Goal: Information Seeking & Learning: Learn about a topic

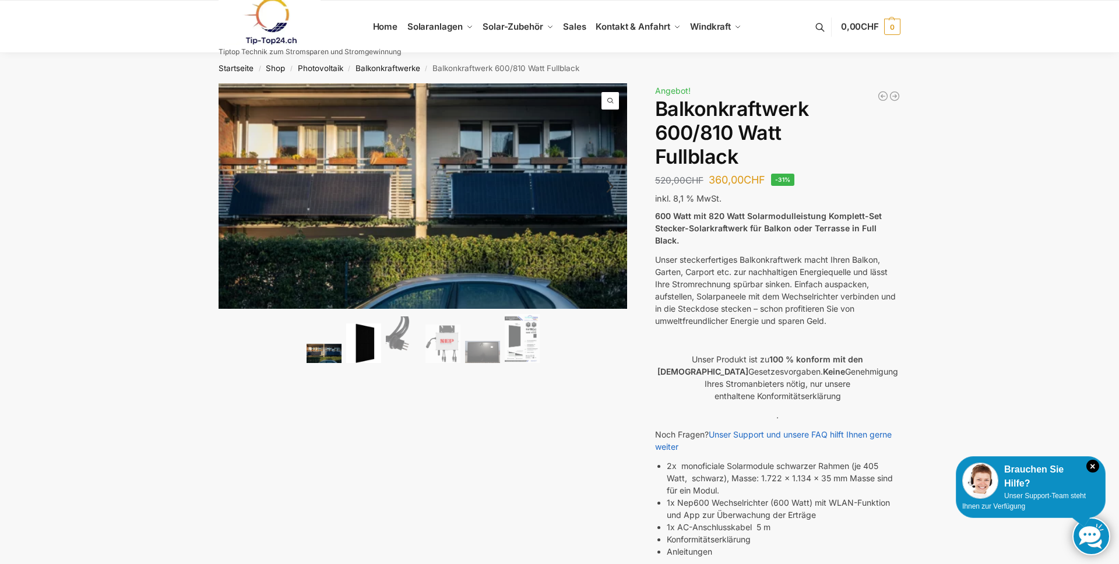
click at [369, 345] on img at bounding box center [363, 343] width 35 height 40
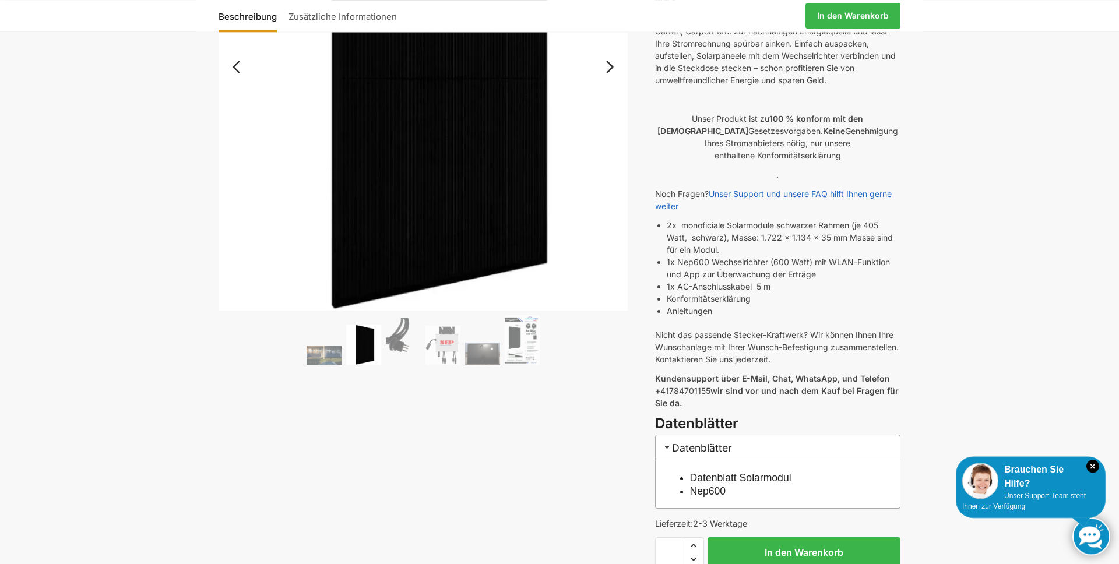
scroll to position [241, 0]
click at [316, 362] on img at bounding box center [324, 354] width 35 height 19
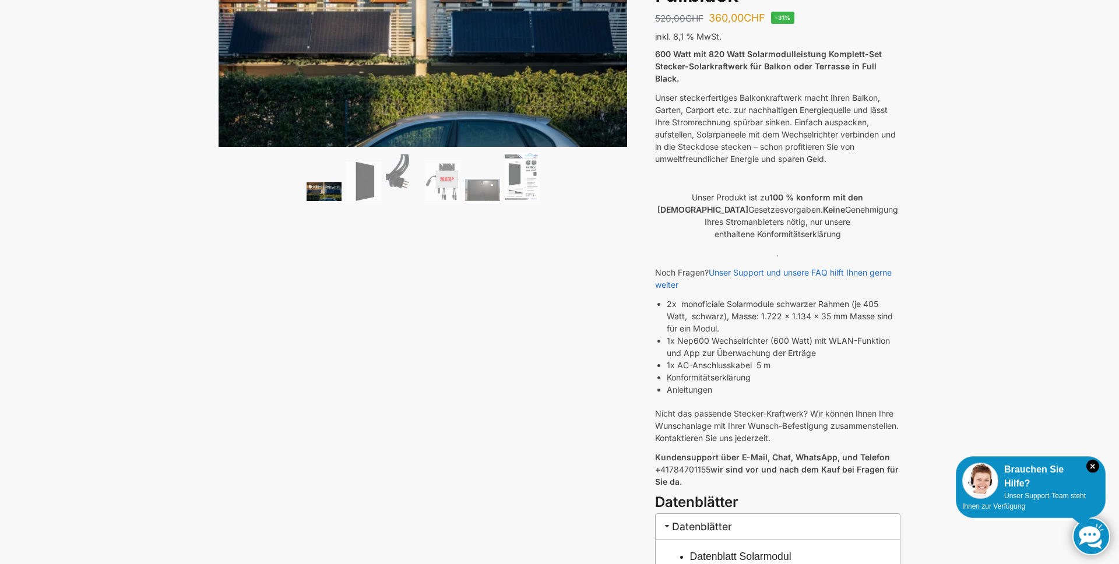
scroll to position [0, 0]
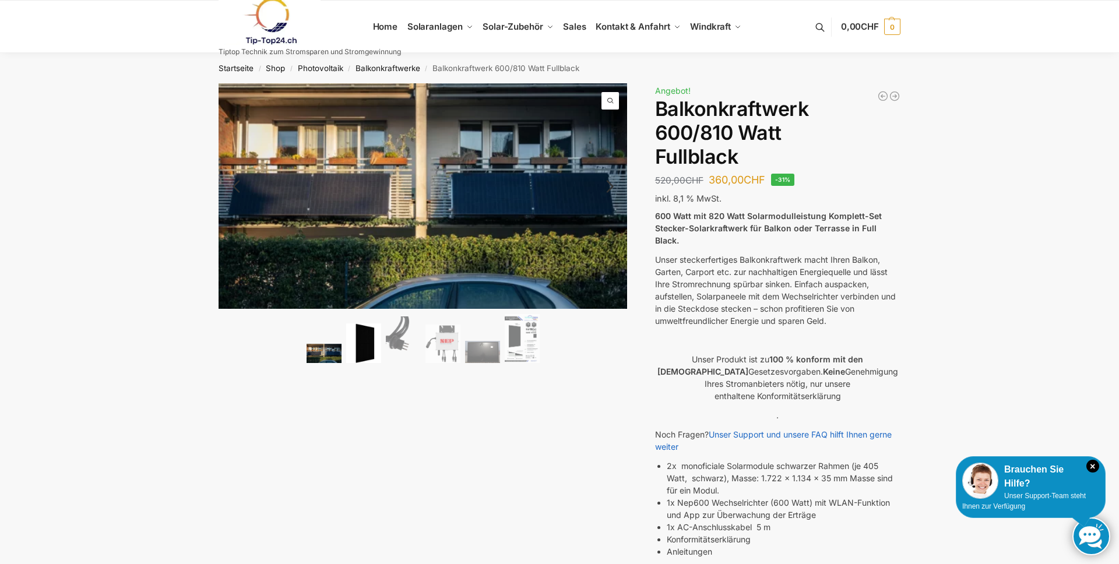
click at [372, 335] on img at bounding box center [363, 343] width 35 height 40
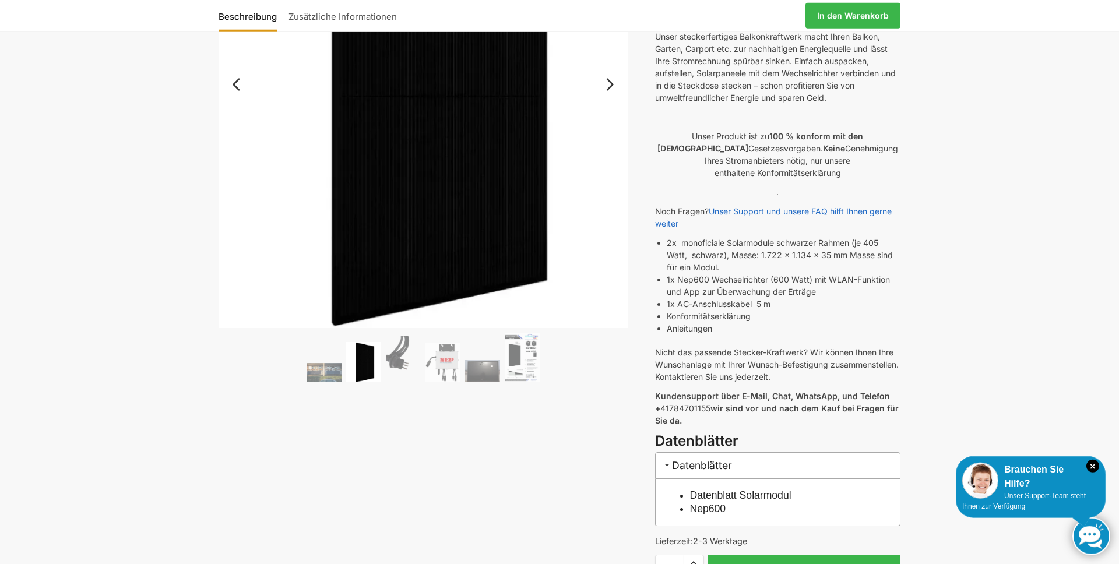
scroll to position [241, 0]
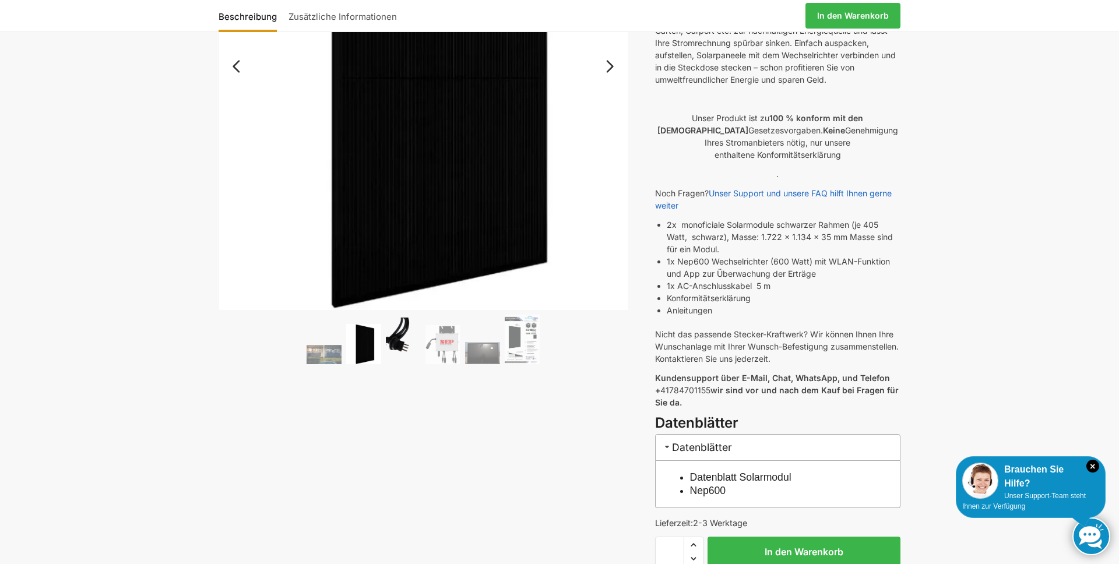
click at [397, 357] on img at bounding box center [403, 341] width 35 height 47
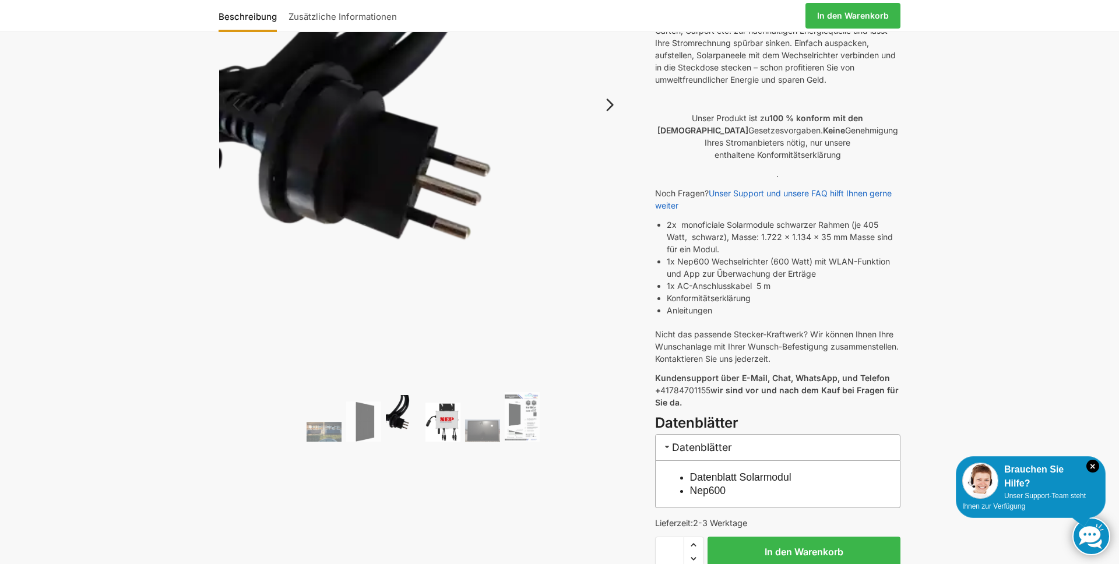
click at [451, 418] on img at bounding box center [442, 422] width 35 height 38
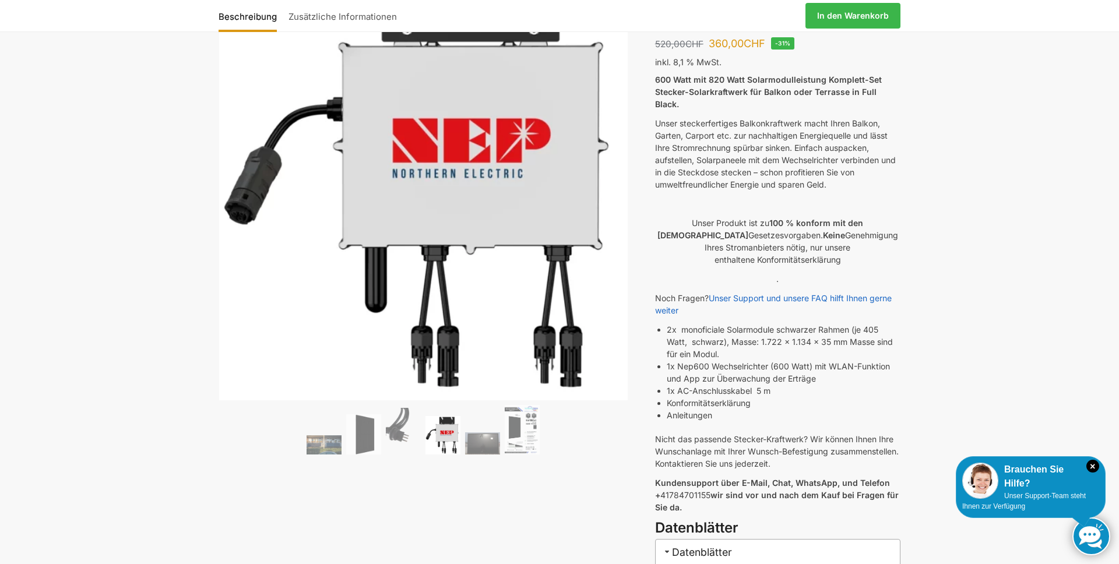
scroll to position [80, 0]
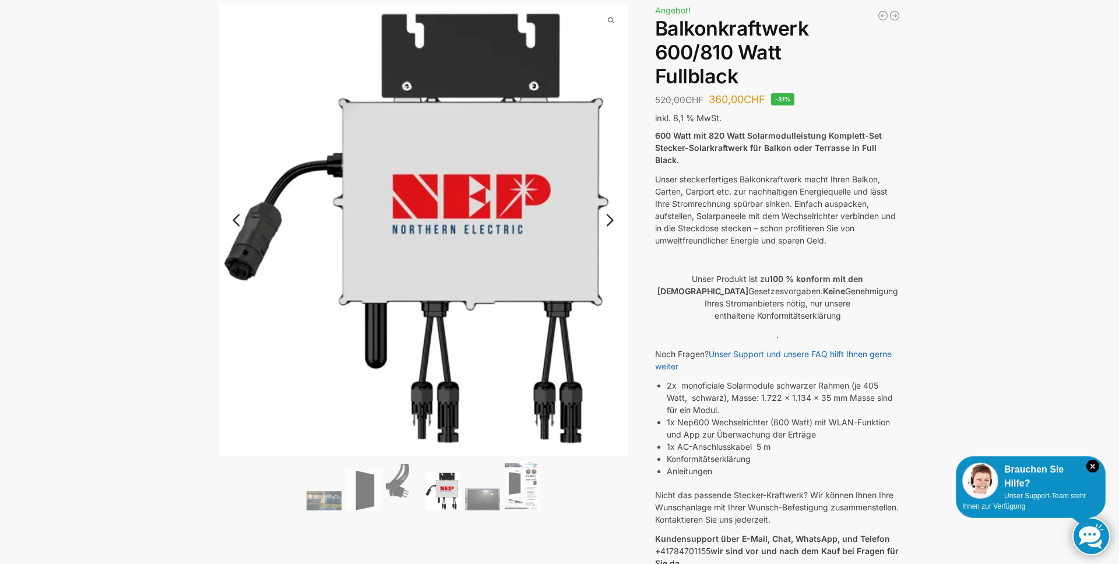
click at [485, 486] on ol at bounding box center [423, 487] width 409 height 53
click at [530, 497] on img at bounding box center [522, 486] width 35 height 50
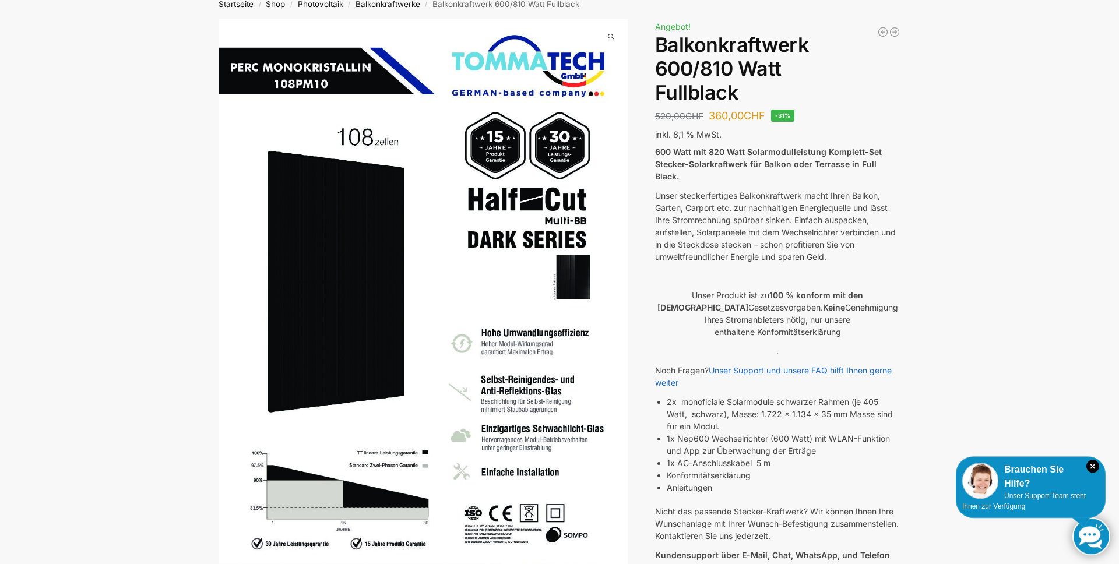
scroll to position [0, 0]
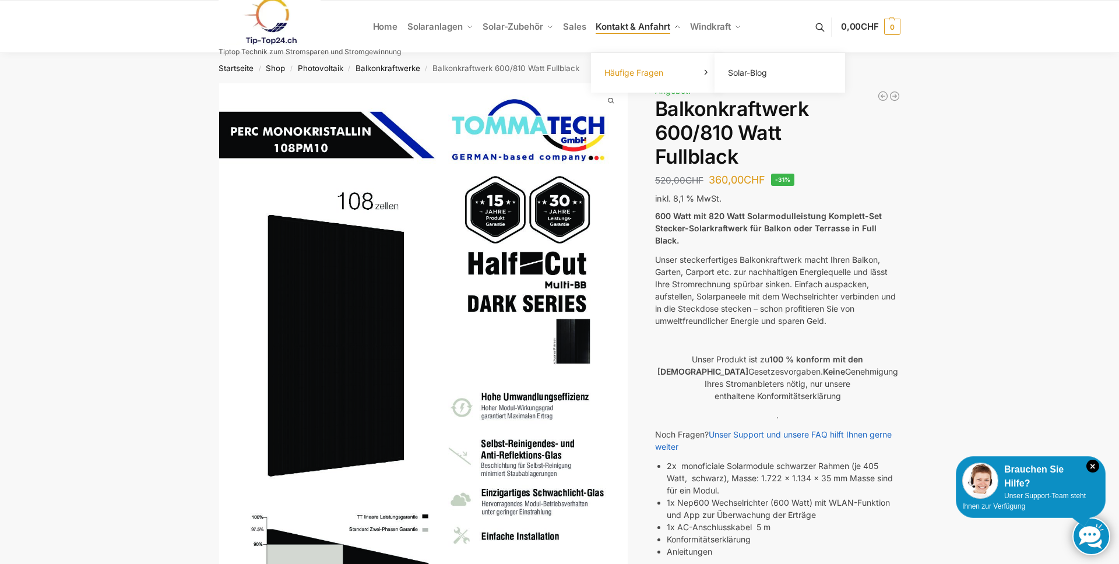
click at [671, 71] on link "Häufige Fragen" at bounding box center [656, 73] width 117 height 16
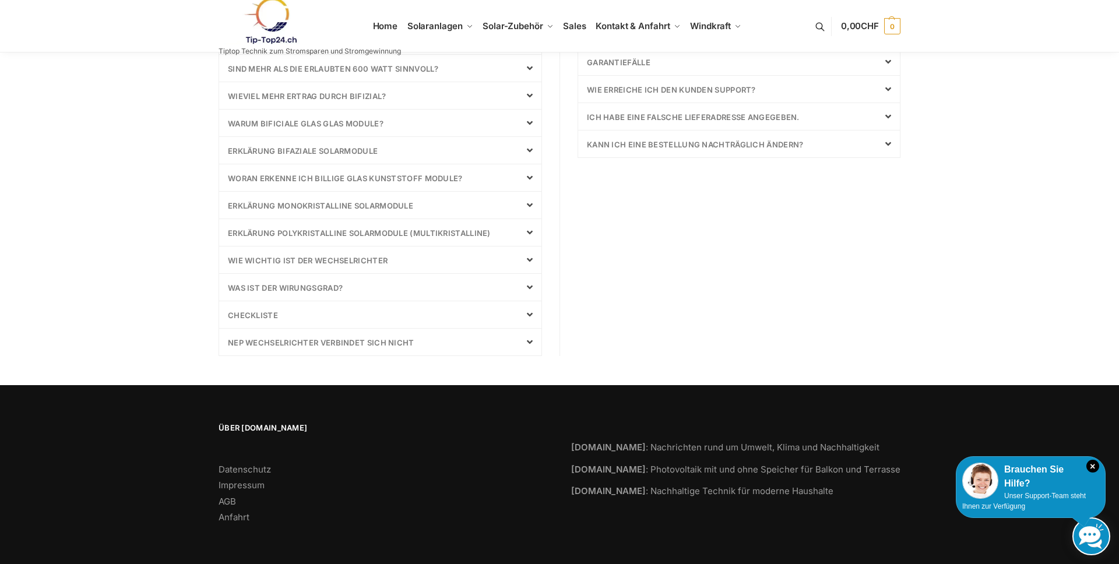
scroll to position [568, 0]
click at [232, 526] on div "Über Tip-Top24.ch Datenschutz Impressum AGB Anfahrt" at bounding box center [383, 474] width 353 height 105
click at [234, 516] on link "Anfahrt" at bounding box center [234, 516] width 31 height 11
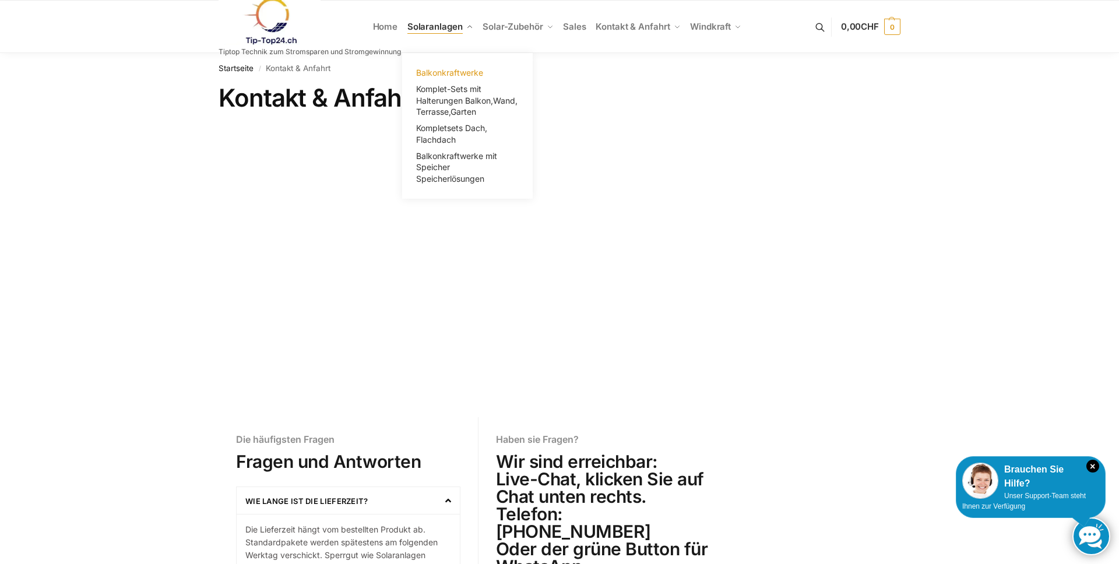
click at [453, 74] on span "Balkonkraftwerke" at bounding box center [449, 73] width 67 height 10
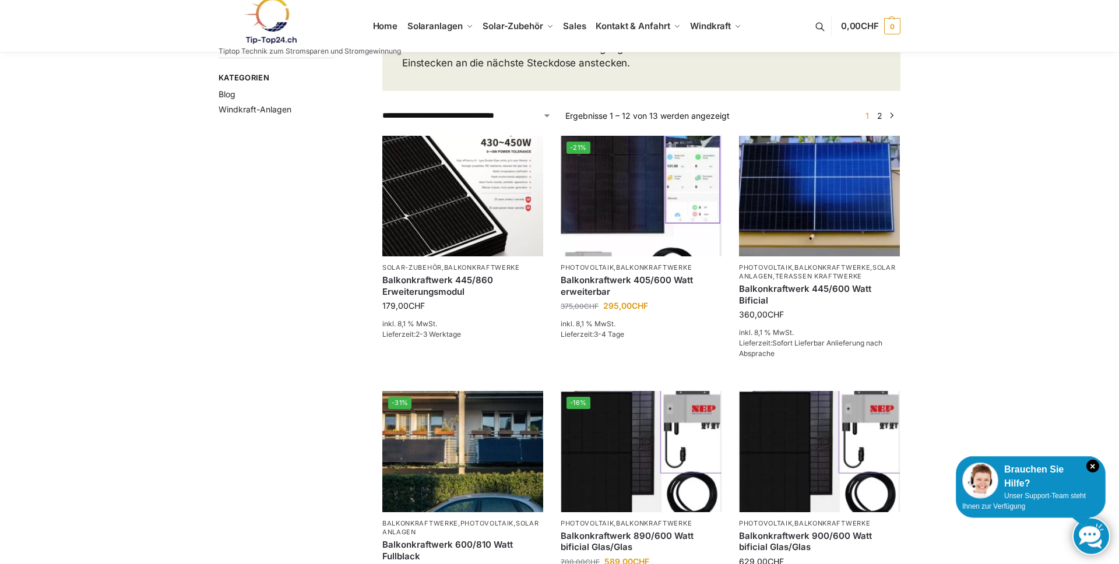
scroll to position [161, 0]
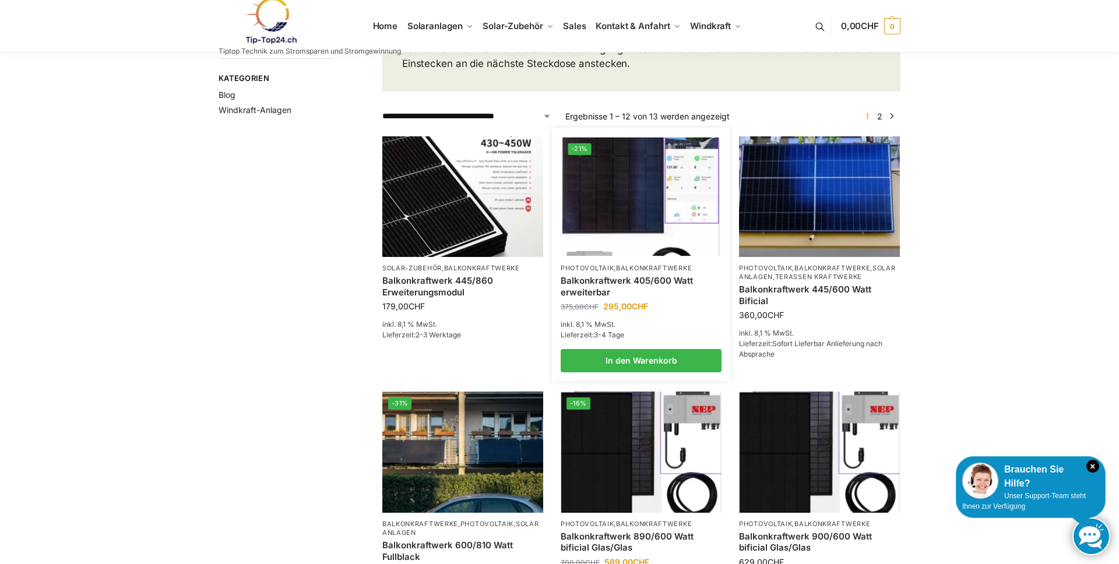
click at [603, 298] on link "Balkonkraftwerk 405/600 Watt erweiterbar" at bounding box center [641, 286] width 161 height 23
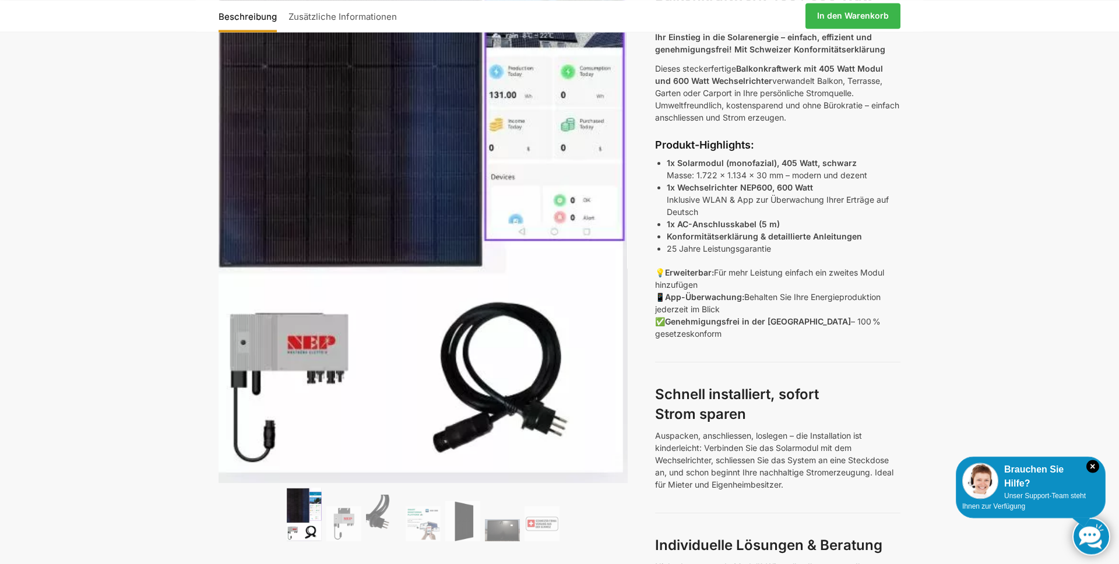
scroll to position [241, 0]
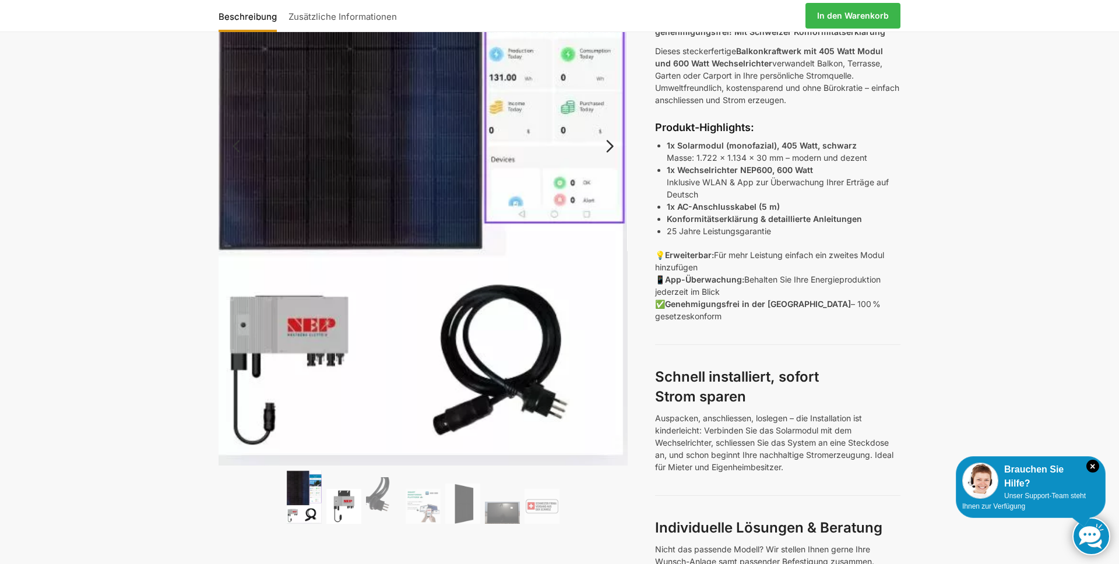
click at [340, 504] on img at bounding box center [343, 506] width 35 height 35
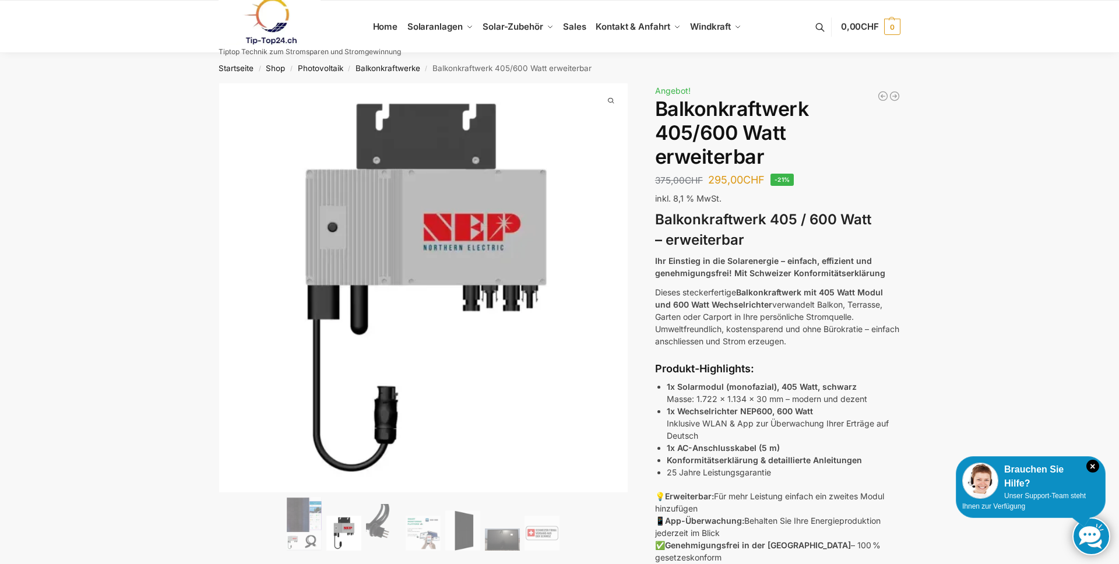
scroll to position [80, 0]
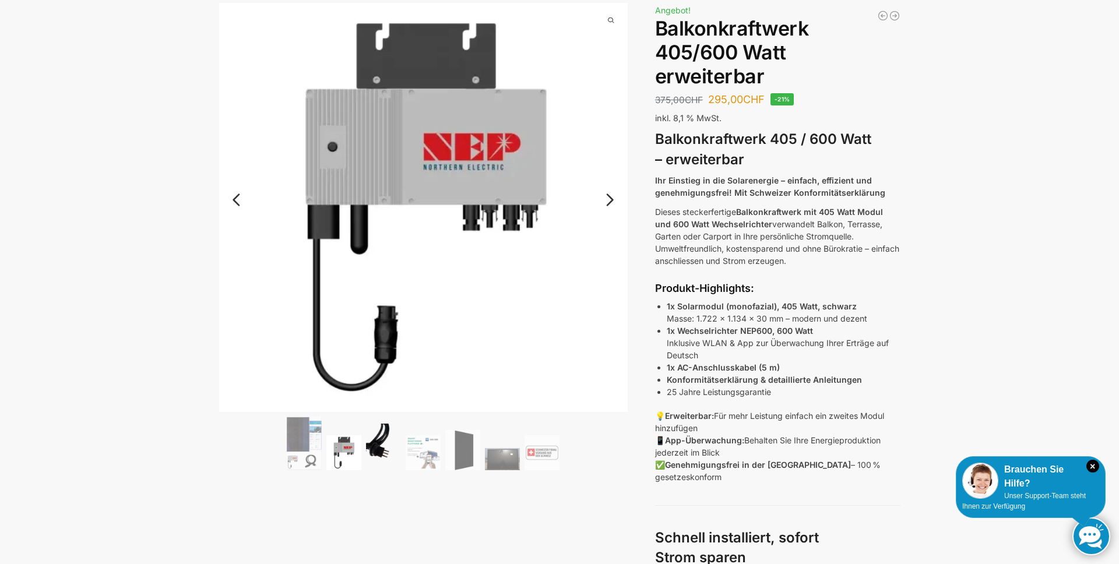
click at [383, 465] on img at bounding box center [383, 447] width 35 height 47
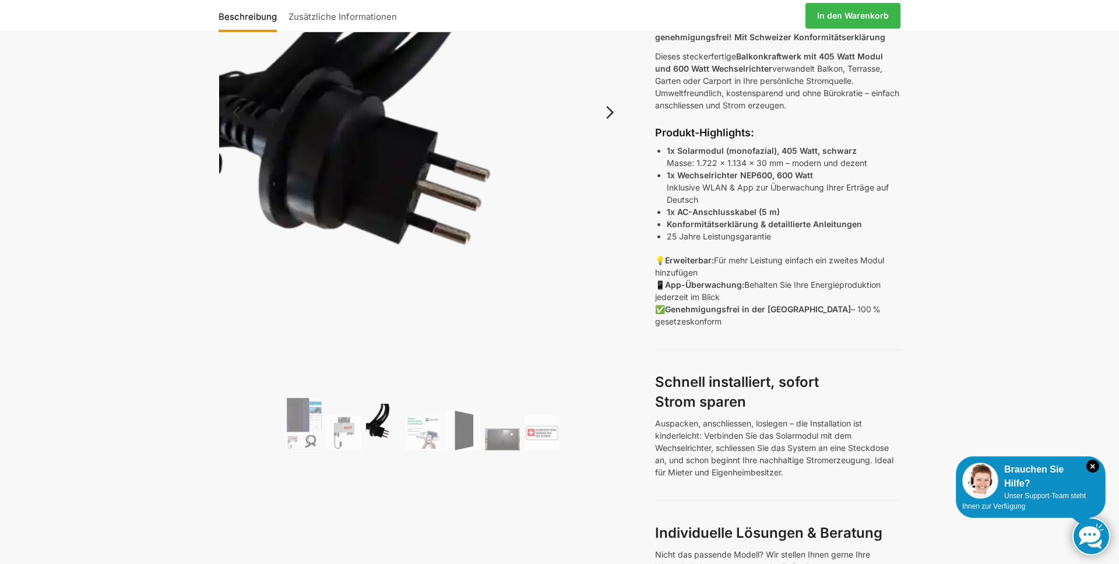
scroll to position [241, 0]
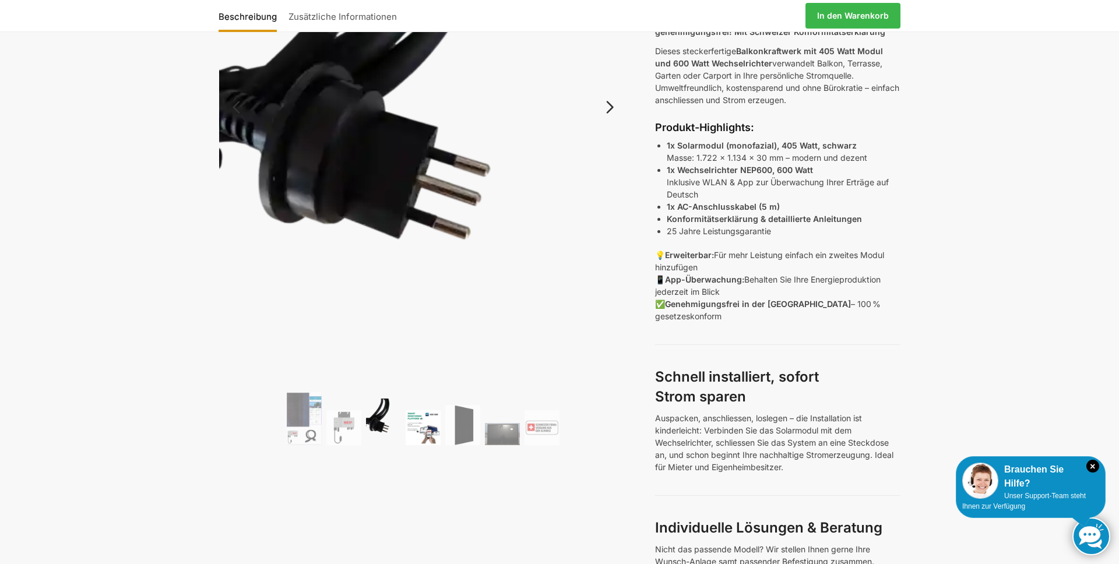
click at [428, 428] on img at bounding box center [423, 427] width 35 height 35
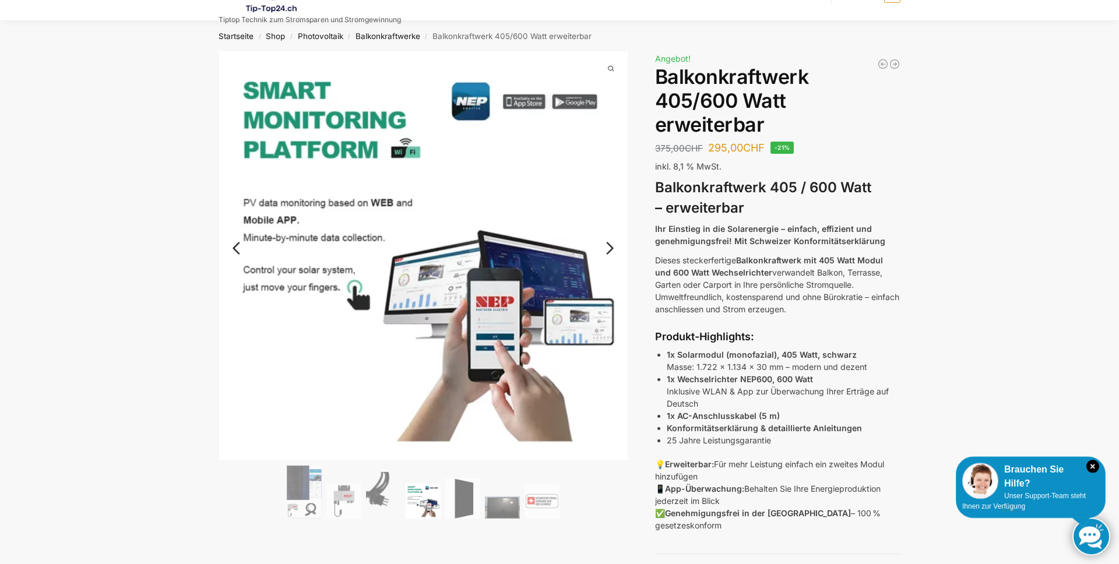
scroll to position [0, 0]
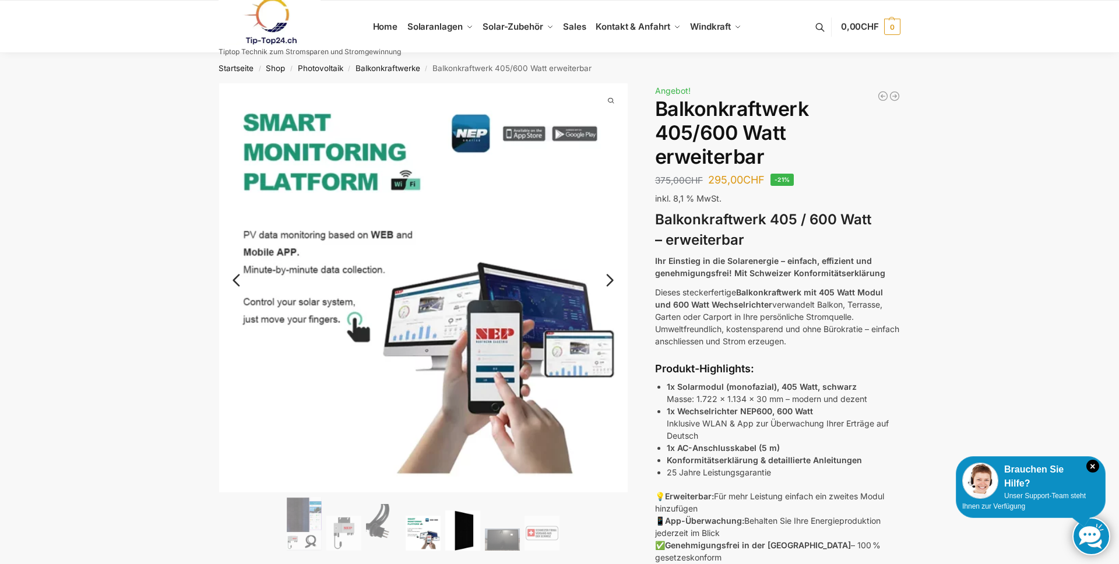
click at [463, 523] on img at bounding box center [462, 530] width 35 height 40
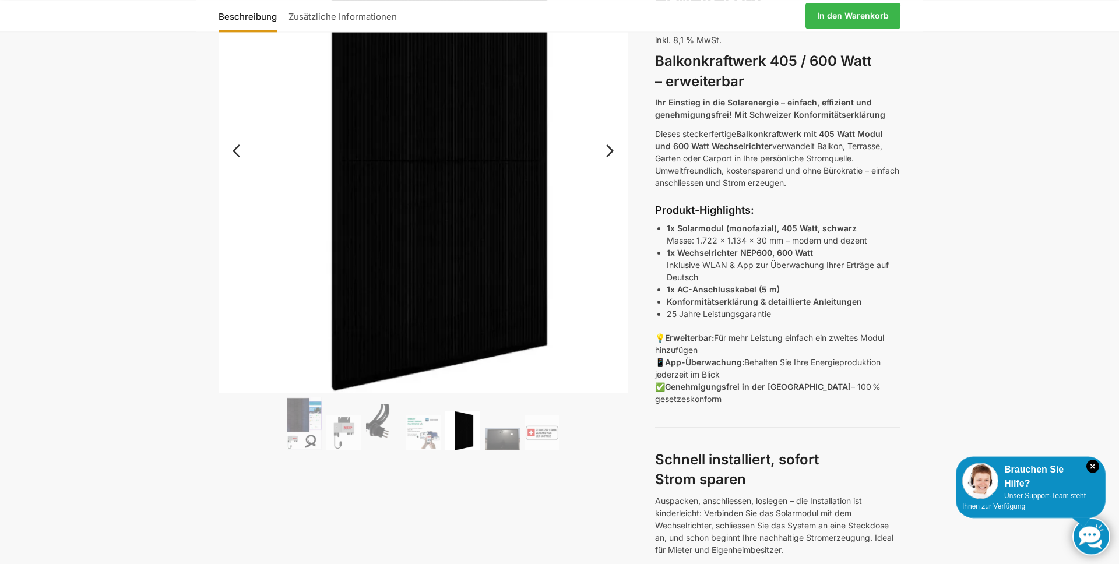
scroll to position [161, 0]
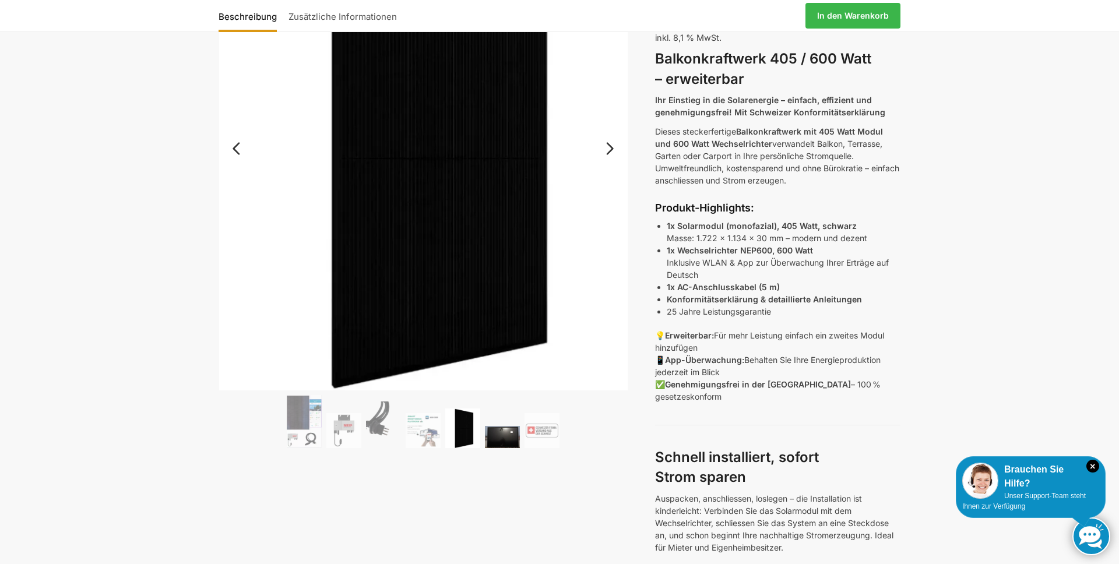
click at [491, 436] on img at bounding box center [502, 437] width 35 height 22
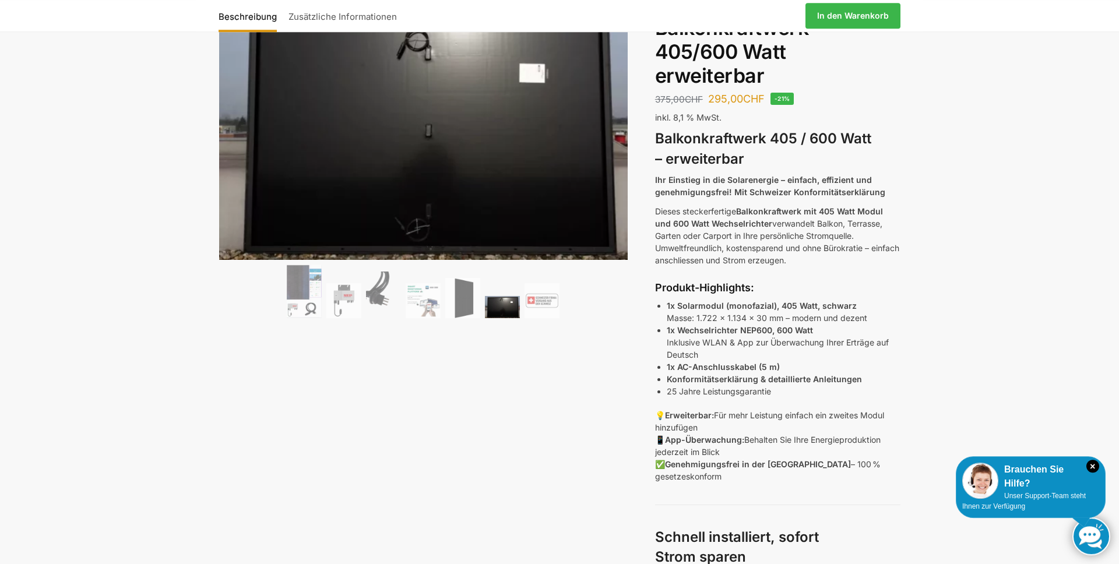
scroll to position [0, 0]
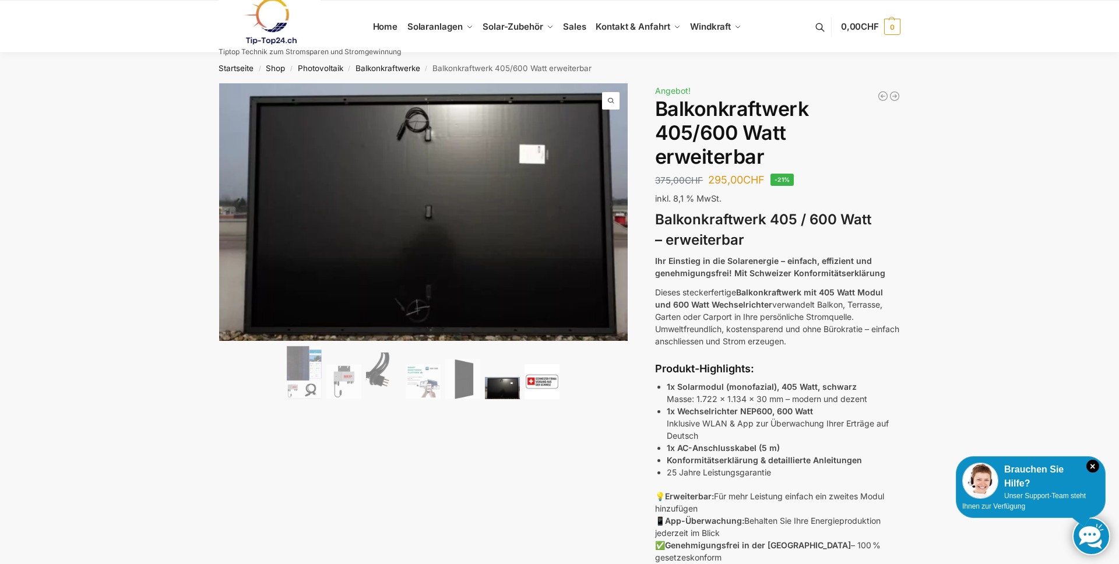
click at [538, 378] on img at bounding box center [541, 381] width 35 height 35
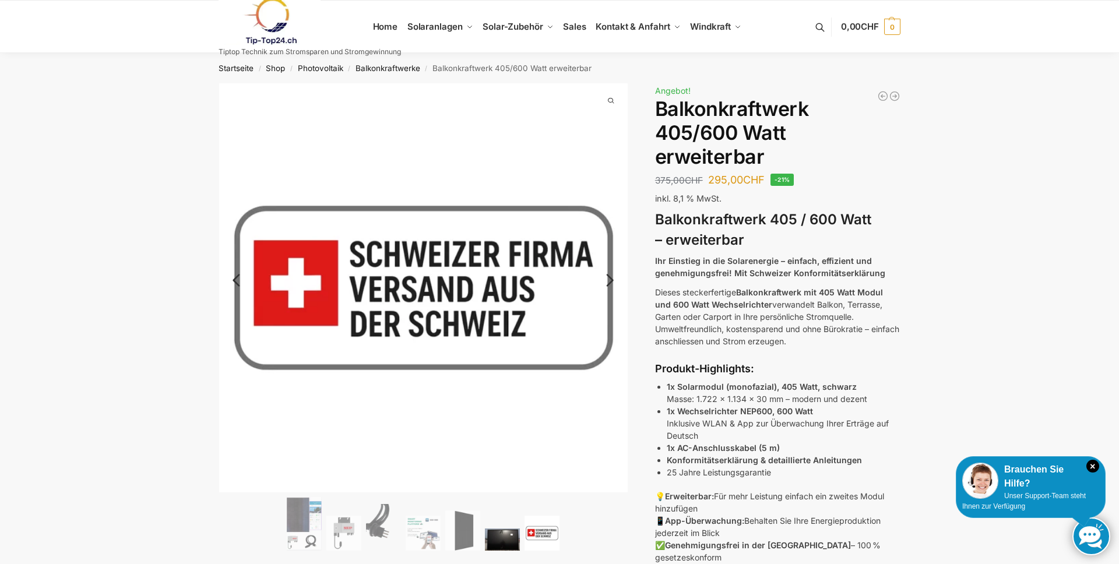
click at [503, 541] on img at bounding box center [502, 540] width 35 height 22
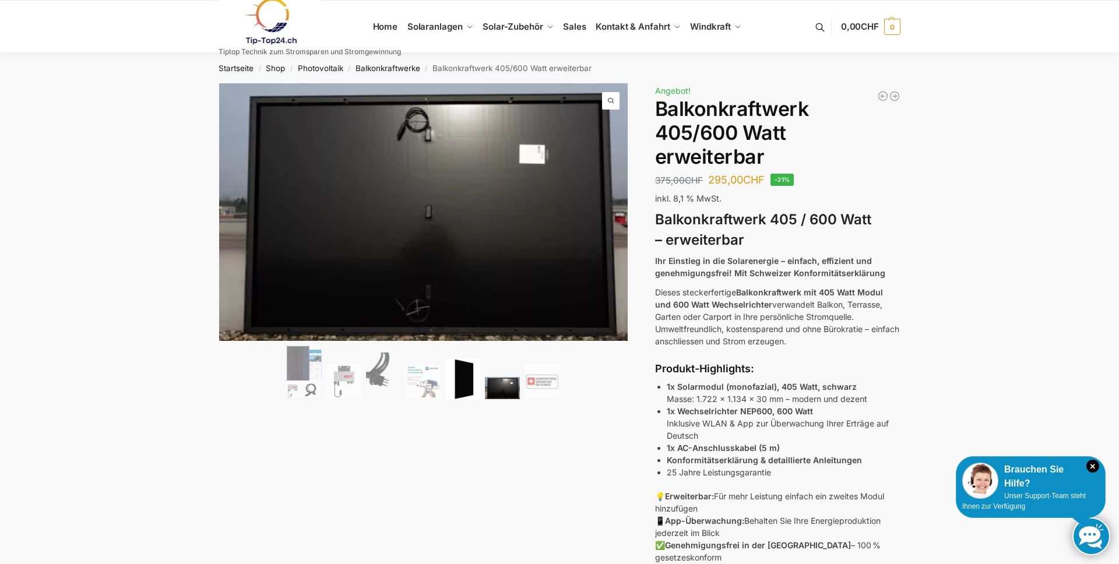
click at [464, 383] on img at bounding box center [462, 379] width 35 height 40
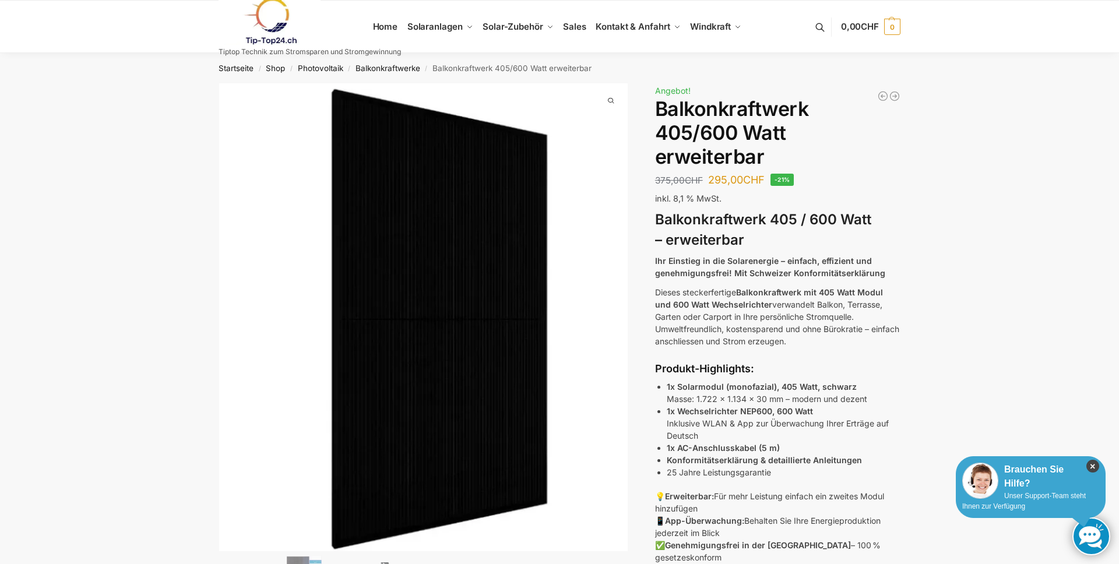
click at [1096, 466] on icon "×" at bounding box center [1092, 466] width 13 height 13
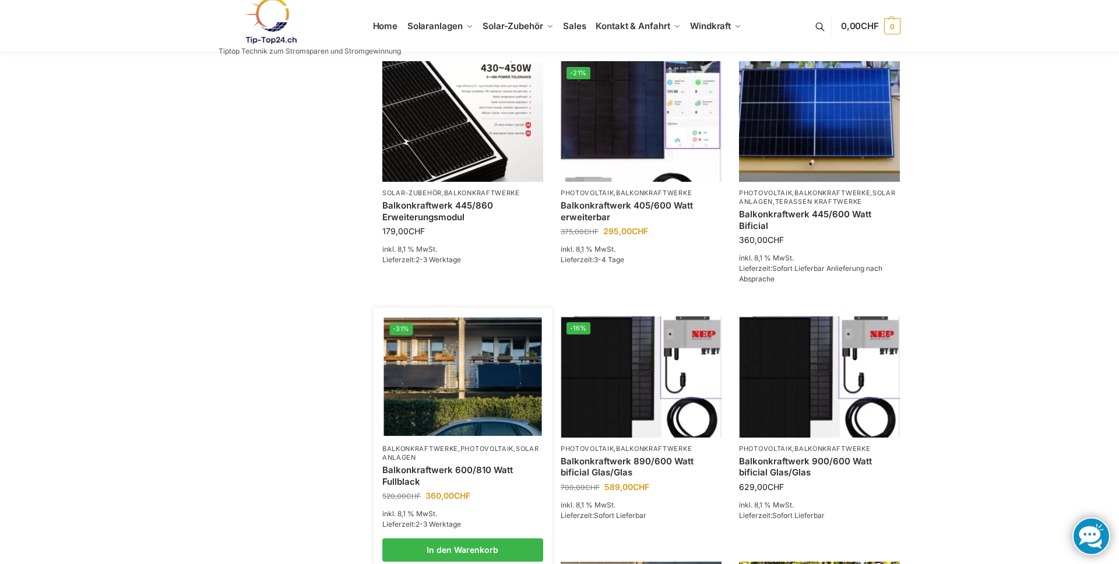
scroll to position [241, 0]
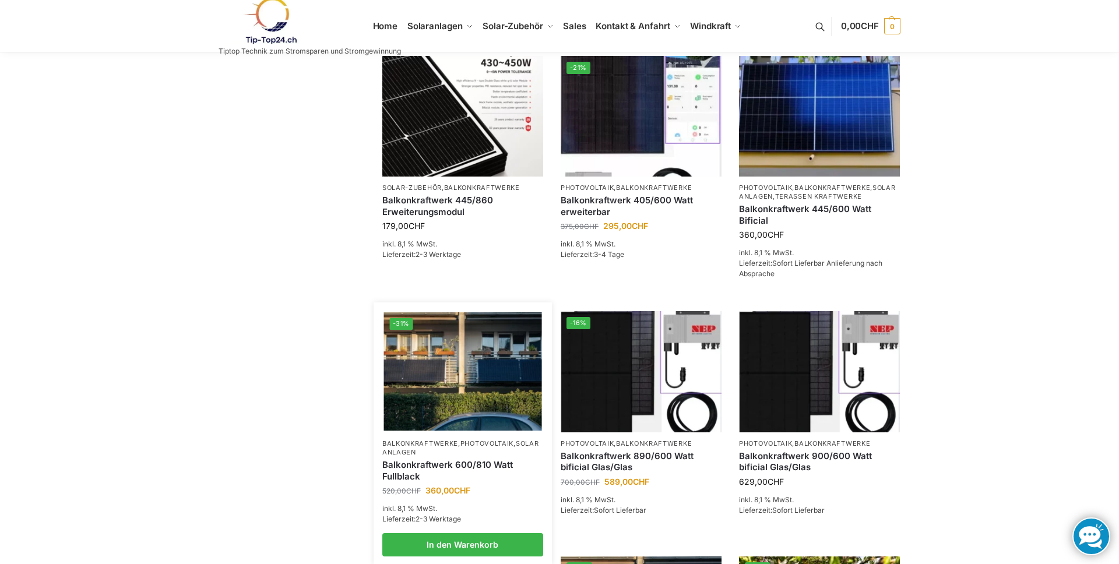
click at [421, 407] on img at bounding box center [462, 371] width 158 height 118
